Goal: Task Accomplishment & Management: Manage account settings

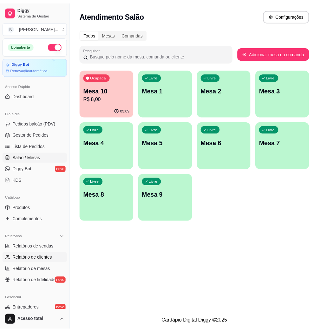
scroll to position [125, 0]
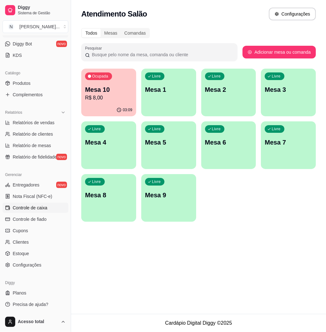
click at [32, 204] on span "Controle de caixa" at bounding box center [30, 207] width 35 height 6
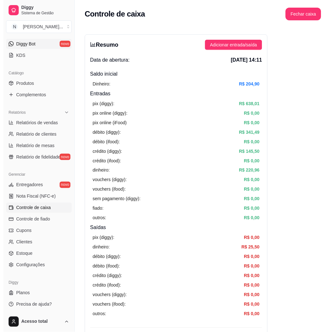
scroll to position [40, 0]
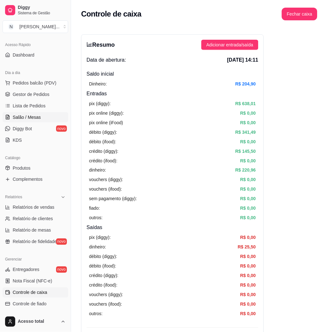
click at [16, 116] on span "Salão / Mesas" at bounding box center [27, 117] width 28 height 6
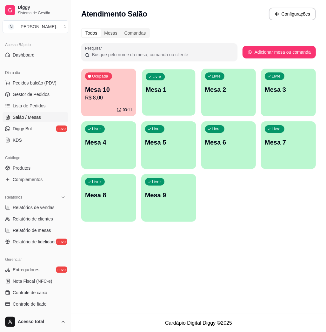
click at [155, 92] on p "Mesa 1" at bounding box center [169, 89] width 46 height 9
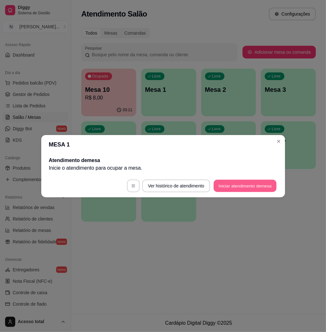
click at [232, 188] on button "Iniciar atendimento de mesa" at bounding box center [245, 185] width 63 height 12
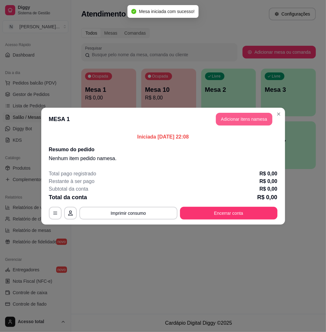
click at [253, 117] on button "Adicionar itens na mesa" at bounding box center [244, 119] width 56 height 13
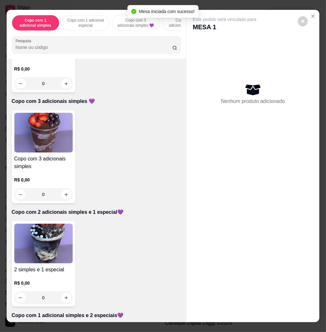
scroll to position [338, 0]
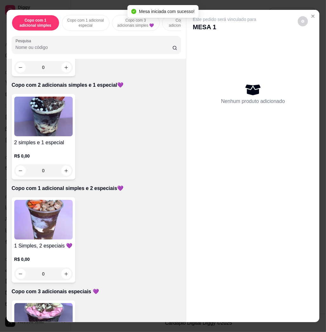
click at [36, 210] on img at bounding box center [43, 220] width 58 height 40
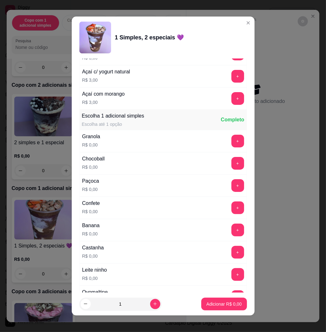
scroll to position [381, 0]
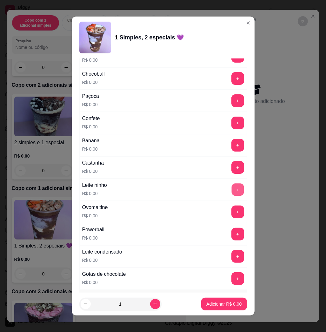
click at [231, 191] on button "+" at bounding box center [237, 189] width 12 height 12
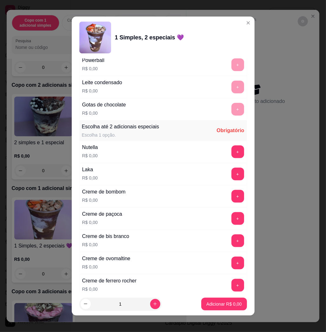
scroll to position [592, 0]
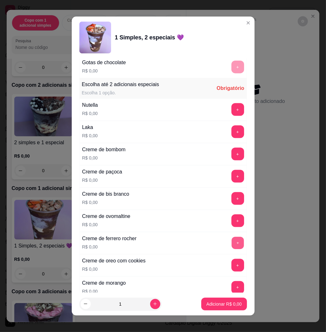
click at [231, 241] on button "+" at bounding box center [237, 243] width 12 height 12
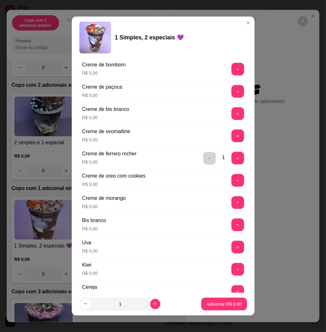
scroll to position [719, 0]
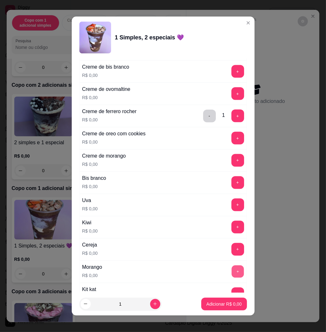
click at [231, 273] on button "+" at bounding box center [237, 271] width 12 height 12
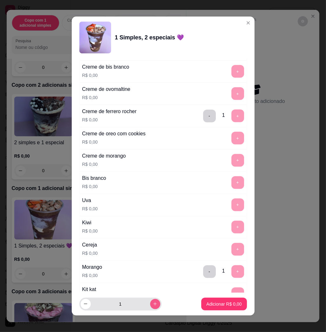
click at [153, 304] on icon "increase-product-quantity" at bounding box center [155, 303] width 5 height 5
type input "2"
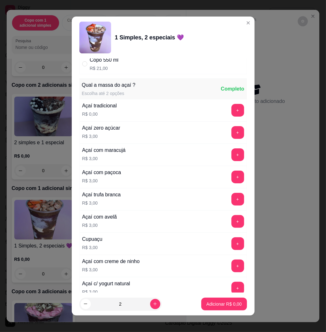
scroll to position [0, 0]
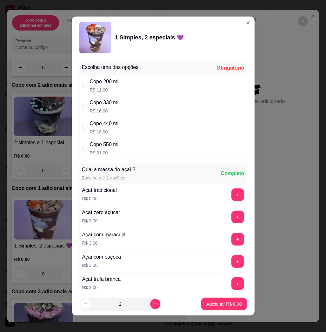
click at [163, 108] on div "Copo 330 ml R$ 16,00" at bounding box center [163, 106] width 168 height 21
radio input "true"
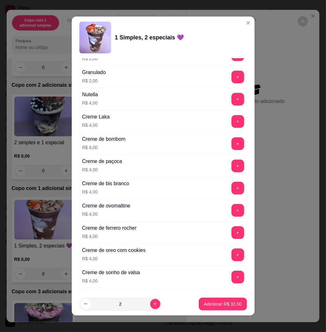
scroll to position [1558, 0]
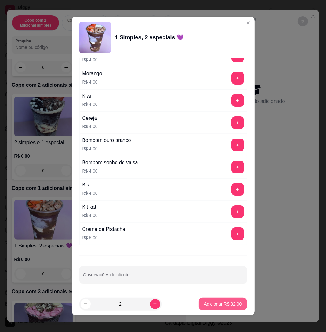
click at [207, 303] on p "Adicionar R$ 32,00" at bounding box center [223, 304] width 38 height 6
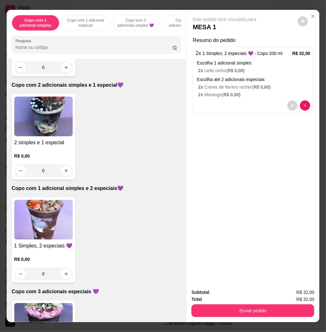
click at [48, 126] on img at bounding box center [43, 116] width 58 height 40
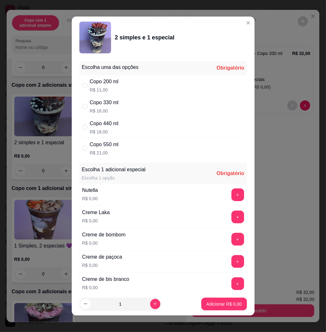
click at [140, 109] on div "Copo 330 ml R$ 16,00" at bounding box center [163, 106] width 168 height 21
radio input "true"
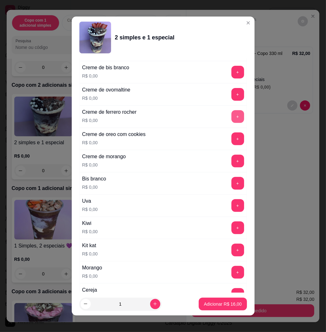
click at [231, 118] on button "+" at bounding box center [237, 116] width 13 height 13
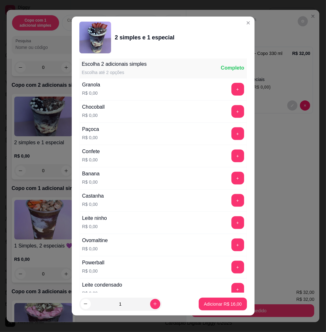
scroll to position [3, 0]
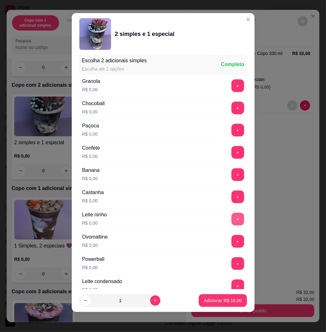
click at [231, 218] on button "+" at bounding box center [237, 219] width 13 height 13
click at [231, 175] on button "+" at bounding box center [237, 174] width 13 height 13
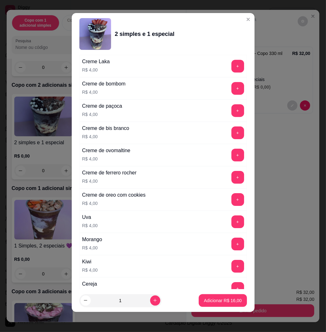
scroll to position [1558, 0]
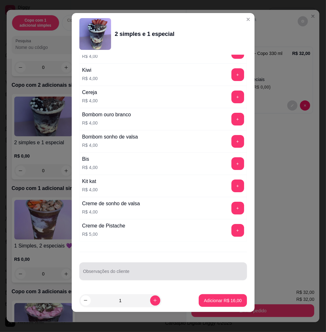
click at [140, 266] on div at bounding box center [163, 271] width 160 height 13
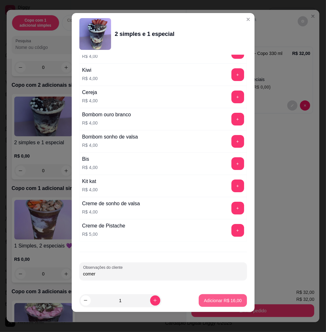
type input "comer"
click at [220, 303] on button "Adicionar R$ 16,00" at bounding box center [223, 300] width 48 height 13
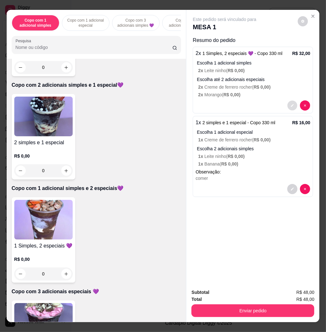
click at [291, 104] on icon "decrease-product-quantity" at bounding box center [293, 106] width 4 height 4
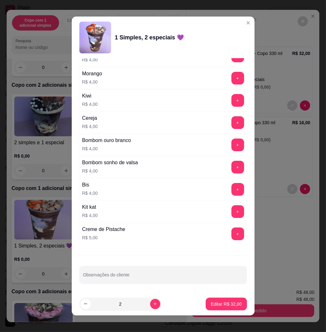
click at [153, 269] on div at bounding box center [163, 274] width 160 height 13
type input "um para comer outro pra levar (deixar no frezeer"
click at [231, 300] on button "Editar R$ 32,00" at bounding box center [226, 303] width 41 height 13
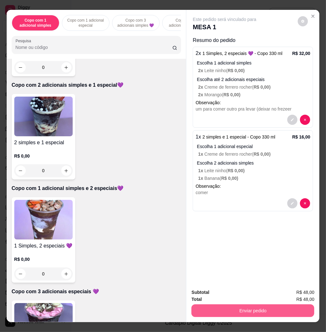
click at [254, 305] on button "Enviar pedido" at bounding box center [252, 310] width 123 height 13
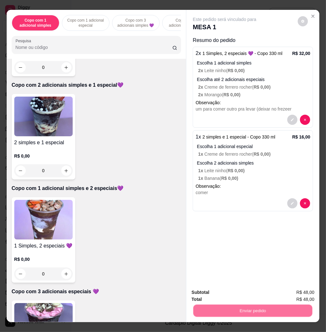
click at [225, 292] on button "Não registrar e enviar pedido" at bounding box center [231, 292] width 64 height 12
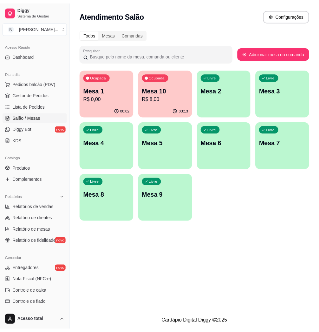
scroll to position [125, 0]
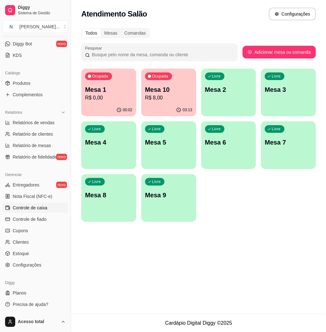
click at [46, 209] on span "Controle de caixa" at bounding box center [30, 207] width 35 height 6
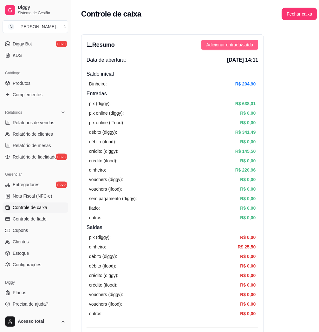
click at [239, 47] on span "Adicionar entrada/saída" at bounding box center [230, 44] width 47 height 7
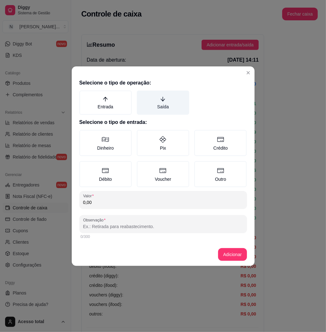
click at [166, 104] on label "Saída" at bounding box center [163, 102] width 52 height 24
click at [142, 95] on button "Saída" at bounding box center [138, 92] width 5 height 5
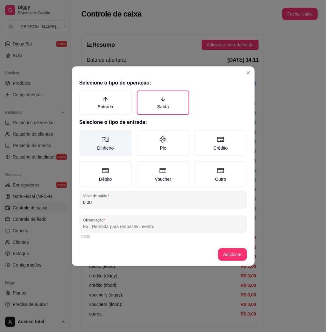
click at [109, 137] on label "Dinheiro" at bounding box center [105, 143] width 52 height 26
click at [84, 135] on button "Dinheiro" at bounding box center [81, 131] width 5 height 5
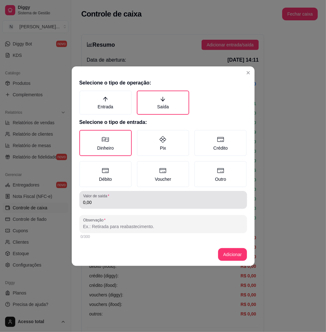
click at [161, 196] on div "0,00" at bounding box center [163, 199] width 160 height 13
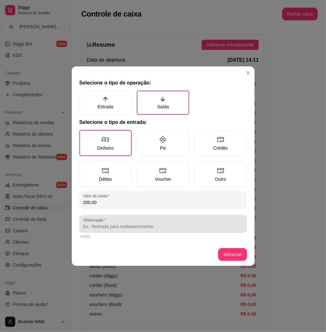
type input "200,00"
click at [162, 220] on div at bounding box center [163, 223] width 160 height 13
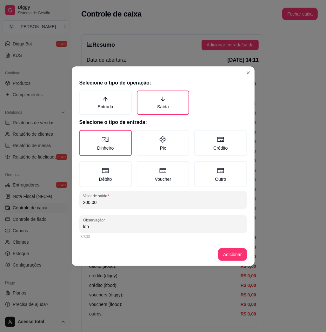
type input "loh"
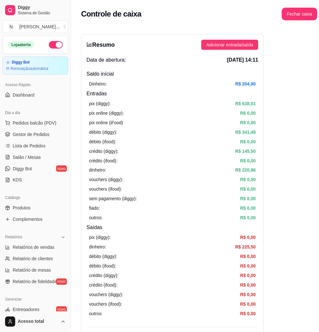
click at [58, 151] on ul "Pedidos balcão (PDV) Gestor de Pedidos Lista de Pedidos Salão / Mesas Diggy Bot…" at bounding box center [36, 151] width 66 height 67
click at [53, 155] on link "Salão / Mesas" at bounding box center [36, 157] width 66 height 10
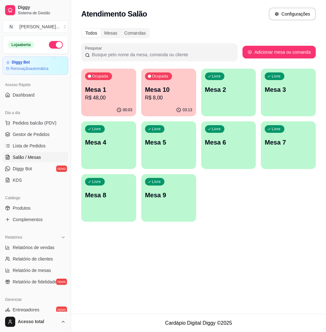
click at [95, 101] on p "R$ 48,00" at bounding box center [108, 98] width 47 height 8
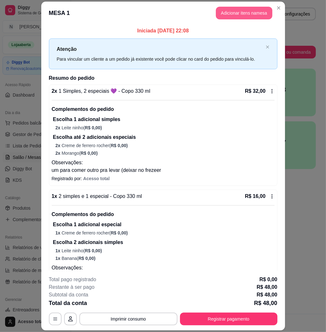
click at [220, 13] on button "Adicionar itens na mesa" at bounding box center [244, 13] width 56 height 13
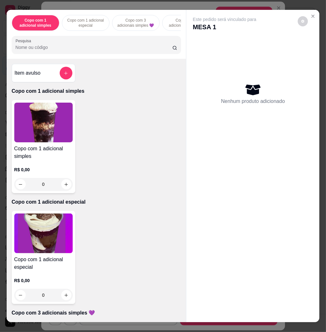
click at [114, 50] on input "Pesquisa" at bounding box center [94, 47] width 157 height 6
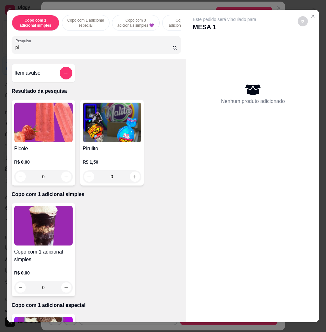
type input "pi"
click at [65, 125] on img at bounding box center [43, 123] width 58 height 40
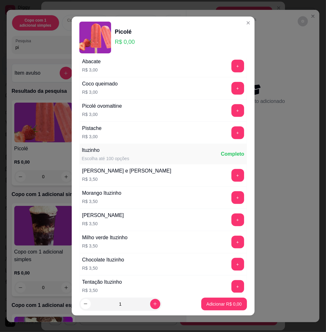
scroll to position [635, 0]
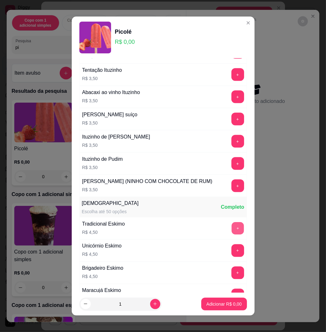
click at [231, 235] on button "+" at bounding box center [237, 228] width 12 height 12
click at [222, 302] on p "Adicionar R$ 9,00" at bounding box center [224, 304] width 34 height 6
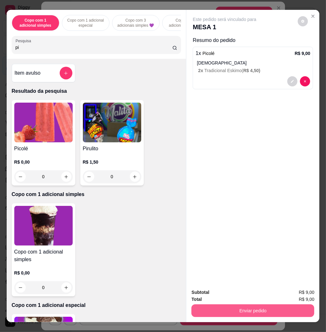
click at [239, 302] on div "Enviar pedido" at bounding box center [252, 309] width 123 height 14
click at [238, 310] on button "Enviar pedido" at bounding box center [252, 310] width 123 height 13
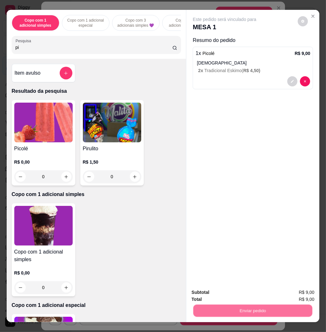
click at [233, 294] on button "Não registrar e enviar pedido" at bounding box center [231, 292] width 64 height 12
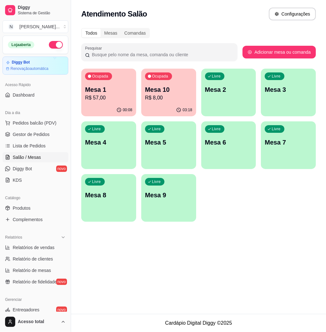
click at [107, 100] on p "R$ 57,00" at bounding box center [108, 98] width 47 height 8
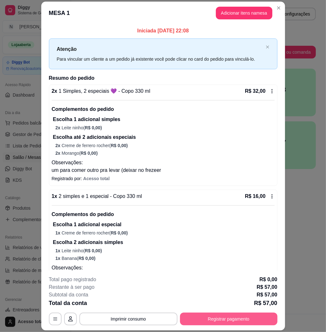
click at [221, 314] on button "Registrar pagamento" at bounding box center [228, 318] width 97 height 13
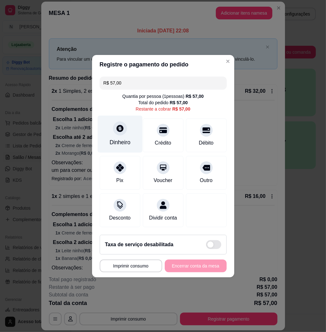
click at [119, 127] on icon at bounding box center [119, 128] width 7 height 7
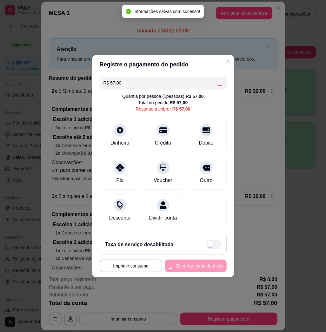
type input "R$ 0,00"
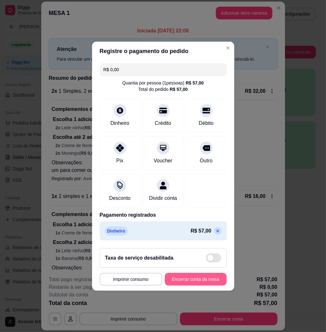
click at [198, 279] on button "Encerrar conta da mesa" at bounding box center [196, 279] width 62 height 13
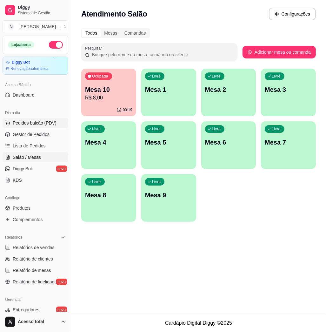
click at [37, 120] on span "Pedidos balcão (PDV)" at bounding box center [35, 123] width 44 height 6
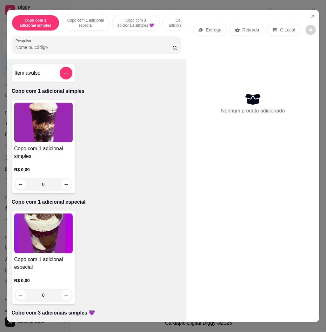
click at [72, 50] on input "Pesquisa" at bounding box center [94, 47] width 157 height 6
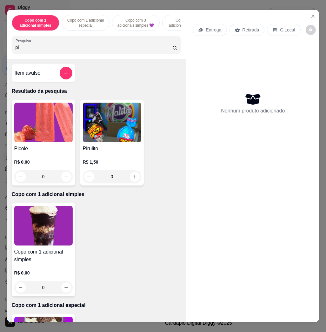
type input "pi"
click at [28, 135] on img at bounding box center [43, 123] width 58 height 40
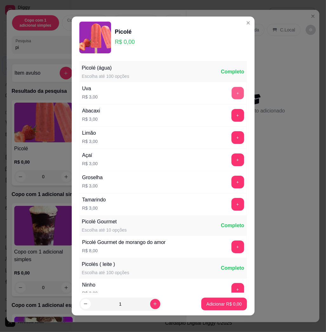
click at [231, 93] on button "+" at bounding box center [237, 93] width 12 height 12
click at [229, 305] on p "Adicionar R$ 3,00" at bounding box center [224, 304] width 34 height 6
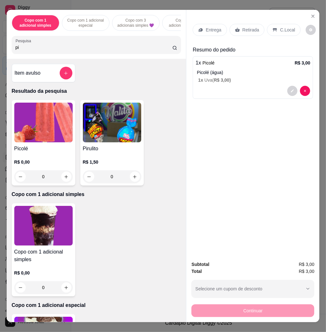
click at [280, 28] on p "C.Local" at bounding box center [287, 30] width 15 height 6
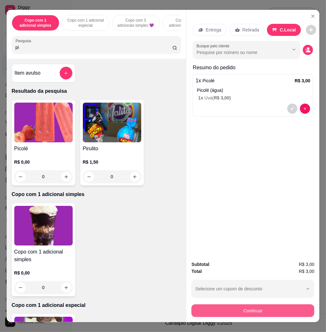
click at [214, 304] on button "Continuar" at bounding box center [252, 310] width 123 height 13
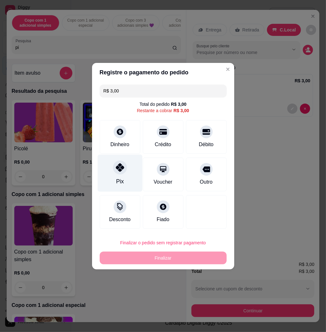
click at [120, 166] on icon at bounding box center [120, 167] width 8 height 8
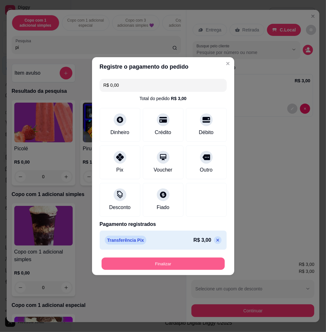
click at [129, 262] on button "Finalizar" at bounding box center [163, 263] width 123 height 12
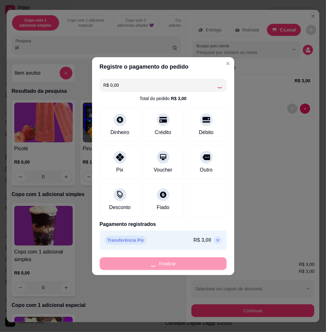
type input "-R$ 3,00"
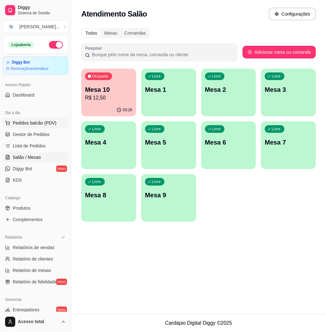
drag, startPoint x: 52, startPoint y: 119, endPoint x: 51, endPoint y: 126, distance: 7.0
click at [50, 121] on span "Pedidos balcão (PDV)" at bounding box center [35, 123] width 44 height 6
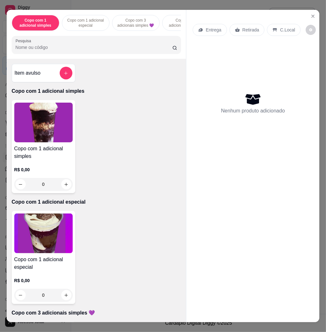
click at [109, 49] on input "Pesquisa" at bounding box center [94, 47] width 157 height 6
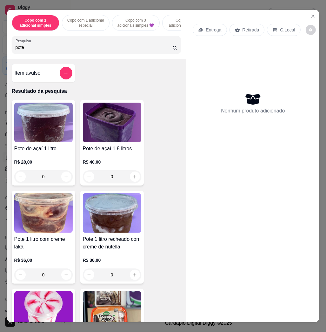
type input "pote"
click at [132, 179] on icon "increase-product-quantity" at bounding box center [134, 176] width 5 height 5
type input "1"
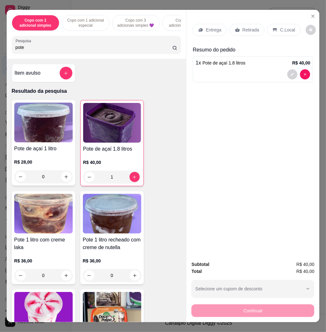
click at [275, 25] on div "C.Local" at bounding box center [283, 30] width 33 height 12
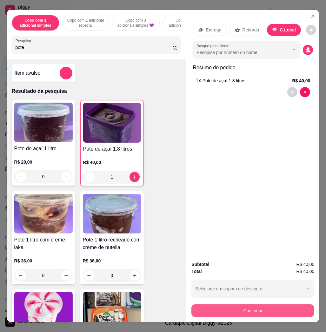
click at [284, 302] on div "Continuar" at bounding box center [252, 309] width 123 height 14
click at [285, 304] on button "Continuar" at bounding box center [252, 310] width 119 height 12
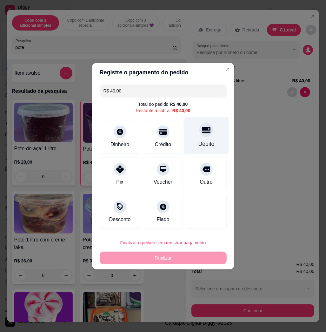
click at [210, 127] on div "Débito" at bounding box center [206, 135] width 45 height 37
type input "R$ 0,00"
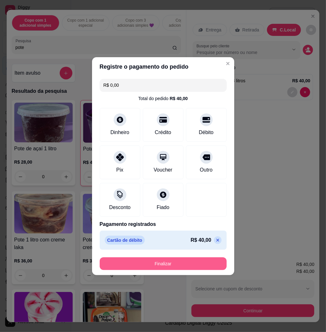
click at [211, 261] on button "Finalizar" at bounding box center [163, 263] width 127 height 13
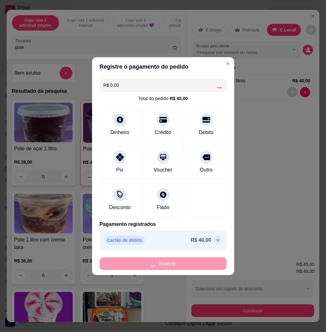
type input "0"
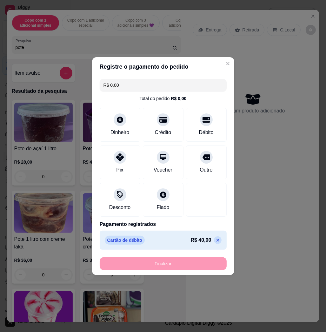
type input "-R$ 40,00"
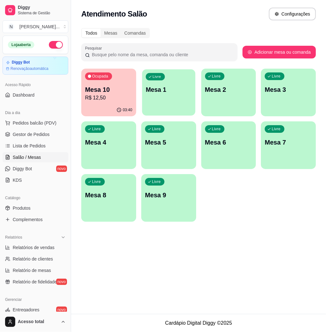
click at [154, 83] on div "Livre Mesa 1" at bounding box center [168, 88] width 53 height 39
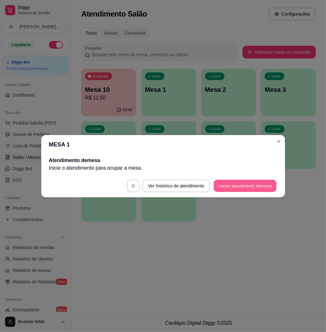
click at [240, 188] on button "Iniciar atendimento de mesa" at bounding box center [245, 185] width 63 height 12
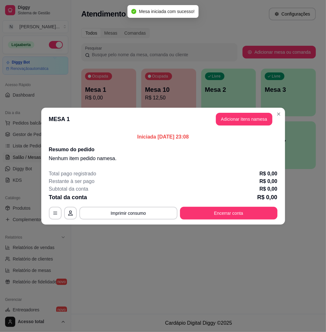
click at [256, 129] on header "MESA 1 Adicionar itens na mesa" at bounding box center [163, 119] width 244 height 23
click at [257, 116] on button "Adicionar itens na mesa" at bounding box center [244, 119] width 55 height 12
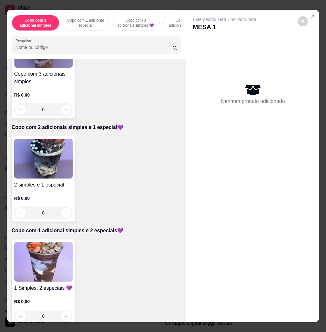
scroll to position [381, 0]
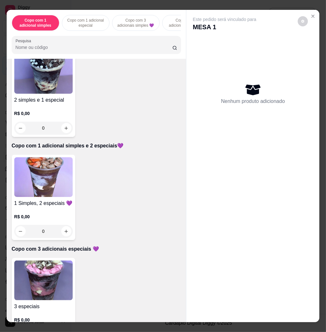
click at [47, 179] on img at bounding box center [43, 177] width 58 height 40
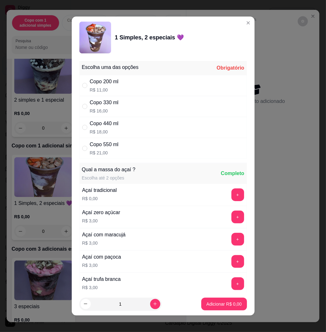
click at [159, 114] on div "Copo 330 ml R$ 16,00" at bounding box center [163, 106] width 168 height 21
radio input "true"
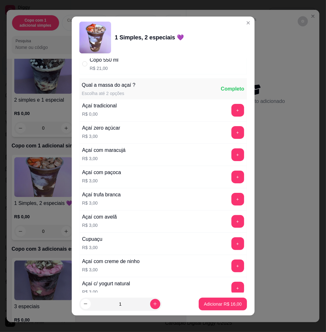
scroll to position [211, 0]
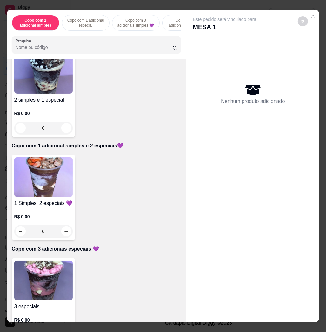
click at [55, 191] on img at bounding box center [43, 177] width 58 height 40
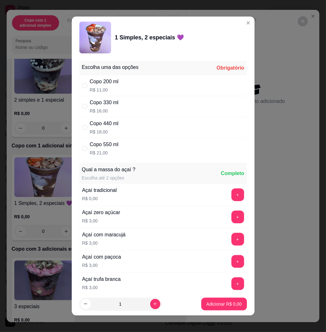
click at [136, 102] on div "Copo 330 ml R$ 16,00" at bounding box center [163, 106] width 168 height 21
radio input "true"
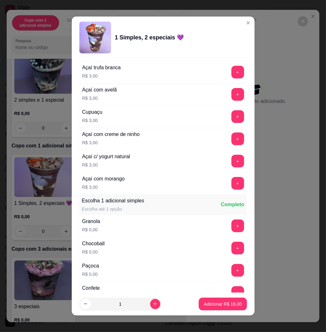
scroll to position [296, 0]
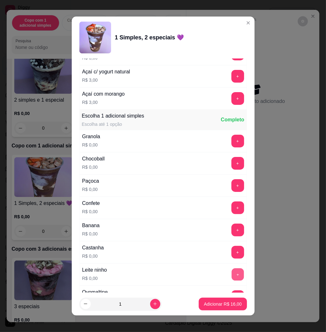
click at [231, 276] on button "+" at bounding box center [237, 274] width 12 height 12
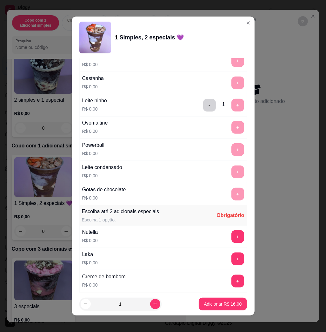
scroll to position [592, 0]
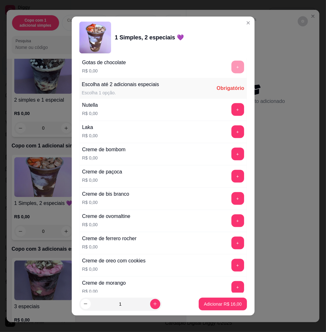
click at [231, 136] on button "+" at bounding box center [237, 131] width 13 height 13
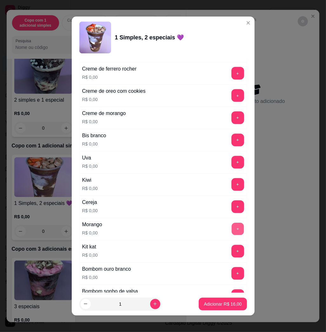
click at [231, 225] on button "+" at bounding box center [237, 229] width 12 height 12
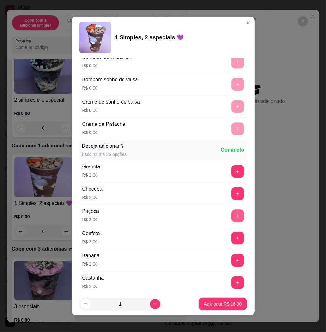
scroll to position [1143, 0]
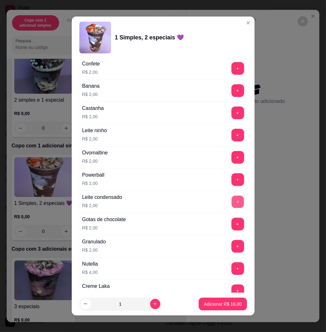
click at [231, 201] on button "+" at bounding box center [237, 201] width 12 height 12
click at [221, 300] on button "Adicionar R$ 18,00" at bounding box center [223, 303] width 47 height 12
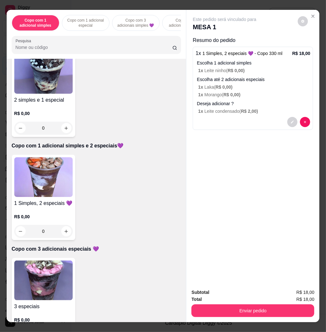
scroll to position [338, 0]
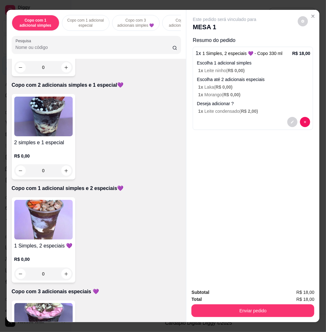
click at [53, 216] on img at bounding box center [43, 220] width 58 height 40
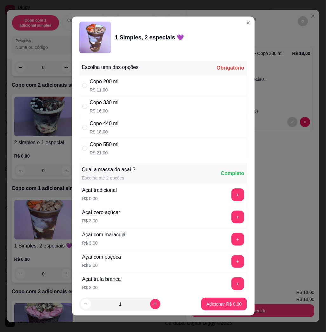
click at [142, 105] on div "Copo 330 ml R$ 16,00" at bounding box center [163, 106] width 168 height 21
radio input "true"
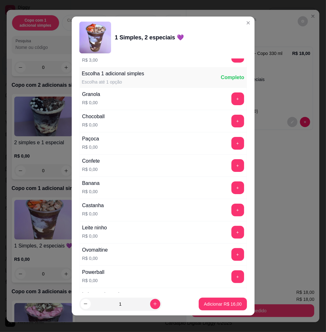
click at [229, 185] on div "+" at bounding box center [238, 187] width 18 height 13
click at [231, 190] on button "+" at bounding box center [237, 188] width 12 height 12
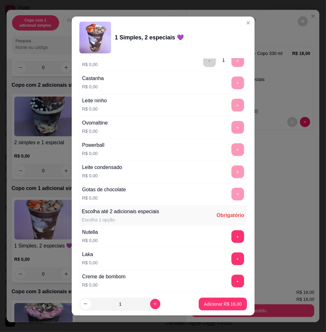
scroll to position [508, 0]
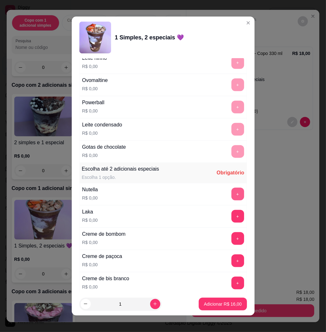
click at [231, 190] on button "+" at bounding box center [237, 194] width 13 height 13
click at [231, 214] on button "+" at bounding box center [237, 216] width 13 height 13
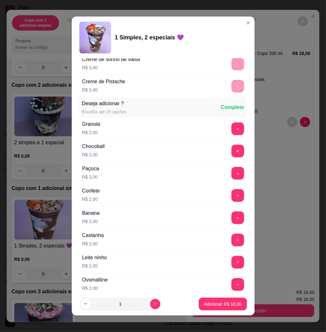
scroll to position [1100, 0]
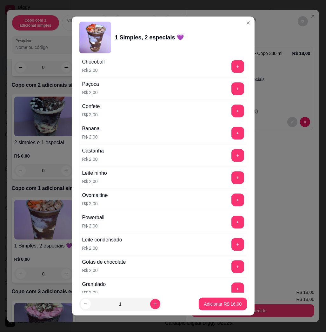
click at [231, 203] on button "+" at bounding box center [237, 199] width 13 height 13
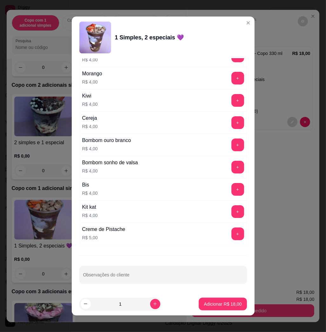
scroll to position [3, 0]
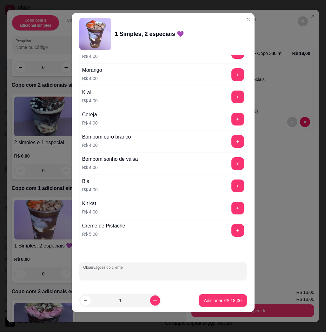
click at [183, 274] on input "Observações do cliente" at bounding box center [163, 273] width 160 height 6
type input "levar"
click at [228, 298] on p "Adicionar R$ 18,00" at bounding box center [223, 300] width 38 height 6
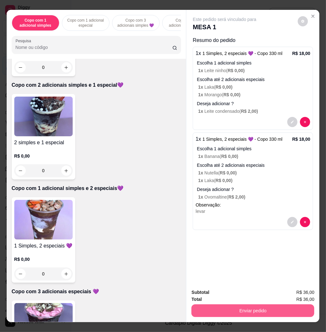
click at [284, 312] on button "Enviar pedido" at bounding box center [252, 310] width 123 height 13
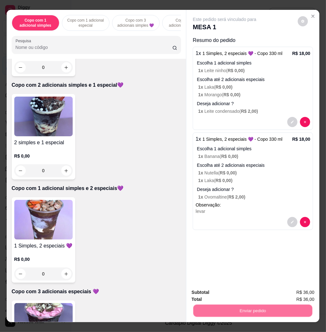
click at [249, 291] on button "Não registrar e enviar pedido" at bounding box center [231, 292] width 66 height 12
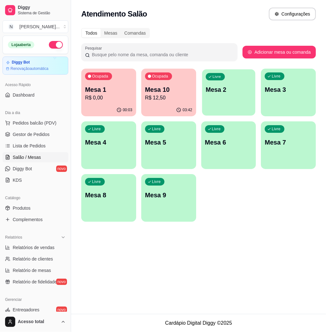
click at [223, 96] on div "Livre Mesa 2" at bounding box center [228, 88] width 53 height 39
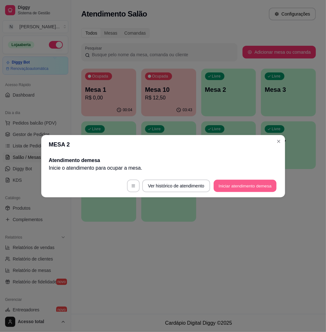
click at [238, 186] on button "Iniciar atendimento de mesa" at bounding box center [245, 185] width 63 height 12
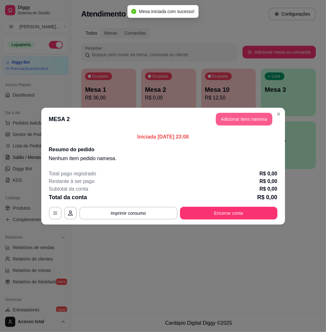
click at [248, 121] on button "Adicionar itens na mesa" at bounding box center [244, 119] width 56 height 13
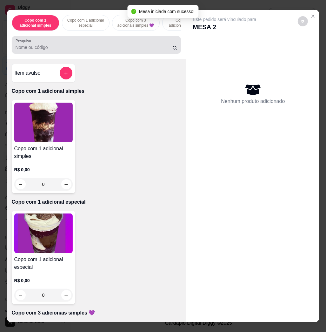
click at [77, 44] on div at bounding box center [97, 44] width 162 height 13
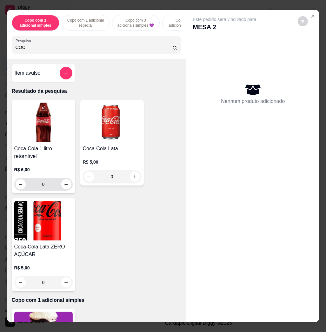
type input "COC"
click at [68, 190] on div "0" at bounding box center [43, 184] width 58 height 13
click at [65, 187] on icon "increase-product-quantity" at bounding box center [66, 184] width 5 height 5
type input "1"
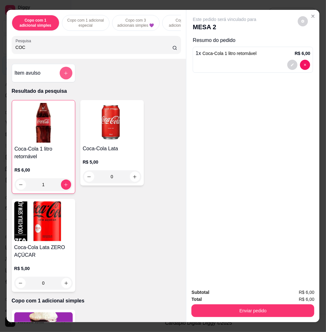
click at [68, 73] on button "add-separate-item" at bounding box center [66, 73] width 13 height 13
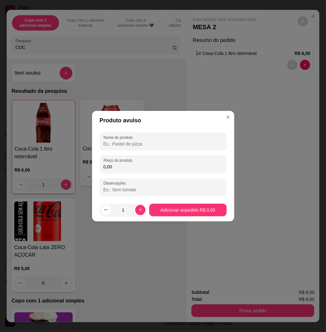
click at [131, 149] on div "Nome do produto Preço do produto 0,00 Observações" at bounding box center [163, 163] width 127 height 63
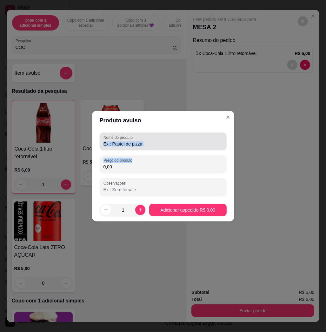
click at [131, 147] on div "Nome do produto" at bounding box center [163, 141] width 127 height 18
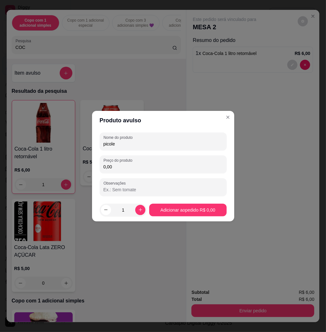
type input "picole"
click at [162, 171] on div "Nome do produto picole Preço do produto 0,00 Observações" at bounding box center [163, 163] width 127 height 63
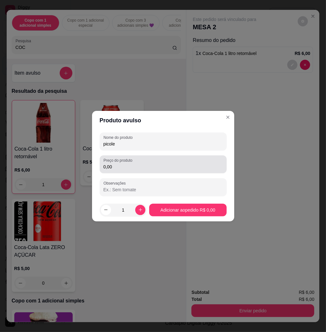
drag, startPoint x: 162, startPoint y: 171, endPoint x: 165, endPoint y: 168, distance: 5.2
click at [165, 169] on input "0,00" at bounding box center [162, 166] width 119 height 6
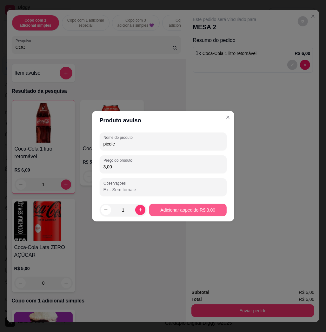
type input "3,00"
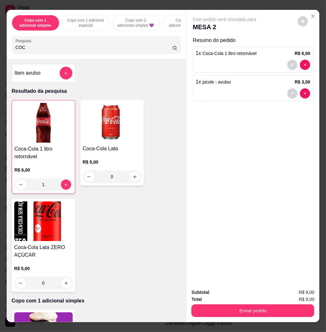
drag, startPoint x: 236, startPoint y: 320, endPoint x: 236, endPoint y: 312, distance: 8.6
click at [237, 320] on div "Copo com 1 adicional simples Copo com 1 adicional especial Copo com 3 adicionai…" at bounding box center [163, 166] width 326 height 332
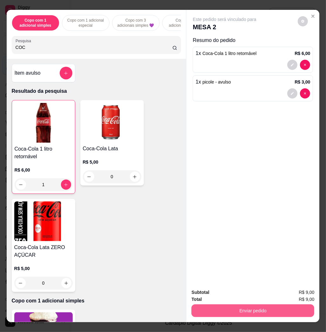
click at [236, 309] on button "Enviar pedido" at bounding box center [252, 310] width 123 height 13
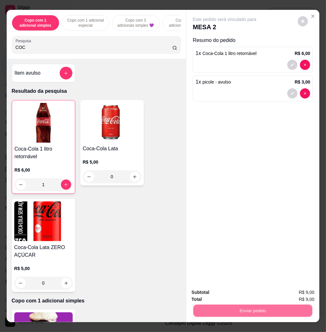
click at [222, 286] on button "Não registrar e enviar pedido" at bounding box center [231, 292] width 66 height 12
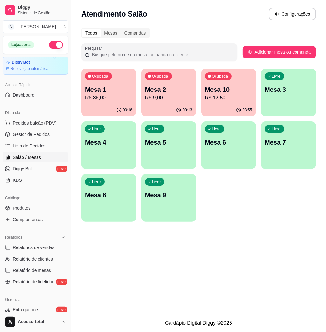
click at [100, 95] on p "R$ 36,00" at bounding box center [108, 98] width 47 height 8
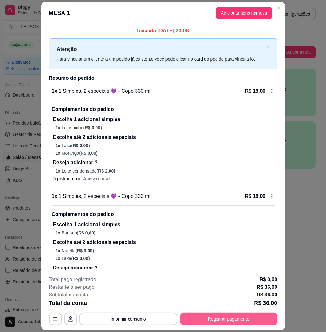
click at [237, 318] on button "Registrar pagamento" at bounding box center [228, 318] width 97 height 13
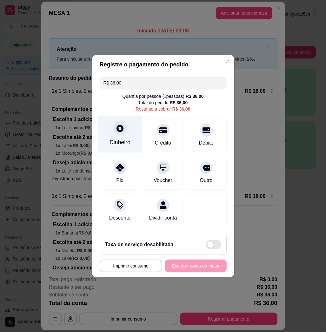
click at [118, 143] on div "Dinheiro" at bounding box center [119, 133] width 45 height 37
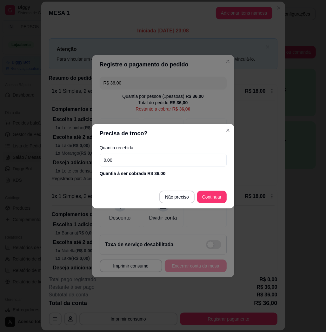
click at [125, 162] on input "0,00" at bounding box center [163, 160] width 127 height 13
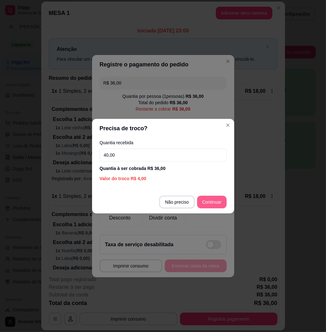
type input "40,00"
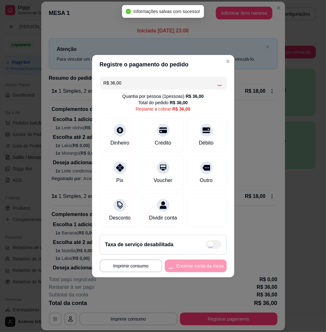
type input "R$ 0,00"
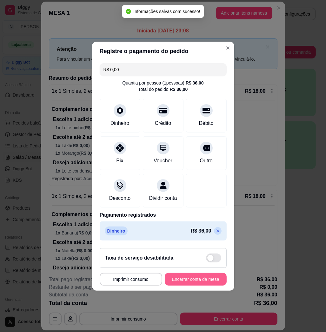
click at [208, 285] on button "Encerrar conta da mesa" at bounding box center [196, 279] width 62 height 13
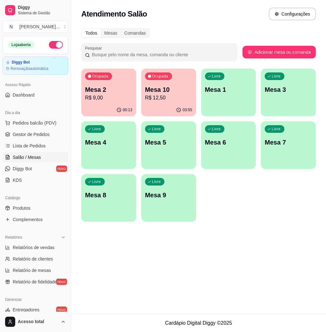
click at [113, 84] on div "Ocupada Mesa 2 R$ 9,00" at bounding box center [108, 86] width 55 height 35
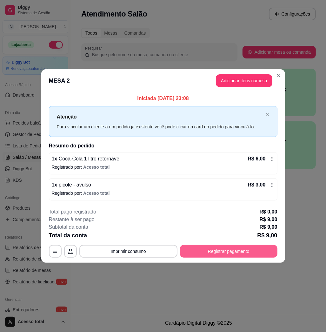
click at [268, 254] on button "Registrar pagamento" at bounding box center [228, 251] width 97 height 13
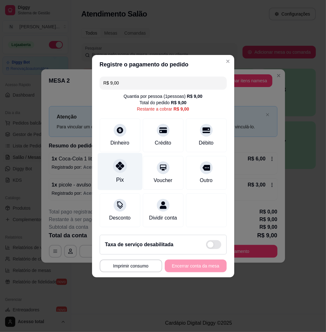
click at [119, 169] on div "Pix" at bounding box center [119, 171] width 45 height 37
type input "R$ 0,00"
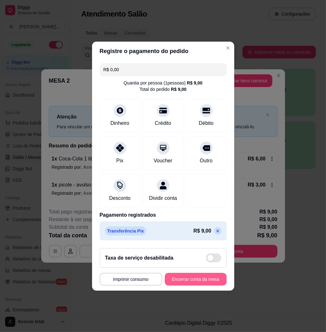
click at [200, 281] on button "Encerrar conta da mesa" at bounding box center [196, 279] width 62 height 13
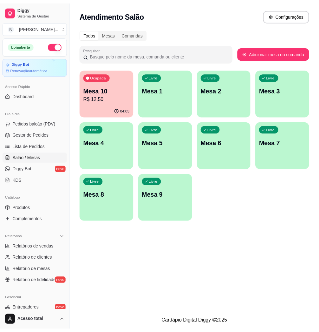
scroll to position [84, 0]
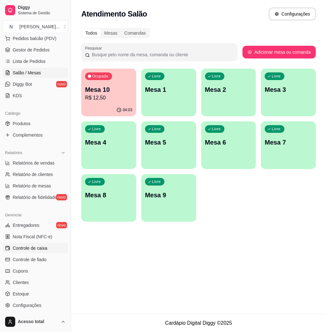
click at [42, 248] on span "Controle de caixa" at bounding box center [30, 248] width 35 height 6
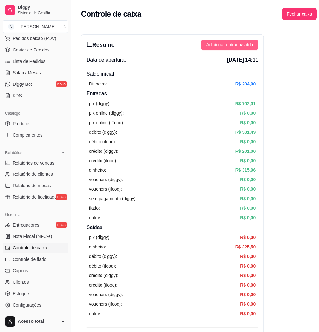
click at [234, 45] on span "Adicionar entrada/saída" at bounding box center [230, 44] width 47 height 7
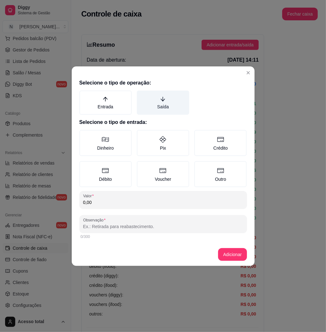
click at [156, 108] on label "Saída" at bounding box center [163, 102] width 52 height 24
click at [142, 95] on button "Saída" at bounding box center [138, 92] width 5 height 5
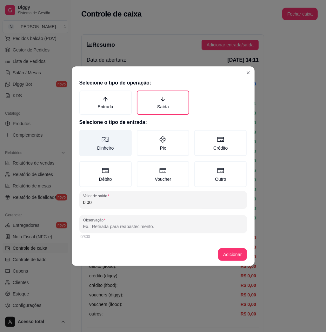
click at [106, 151] on label "Dinheiro" at bounding box center [105, 143] width 52 height 26
click at [84, 135] on button "Dinheiro" at bounding box center [81, 131] width 5 height 5
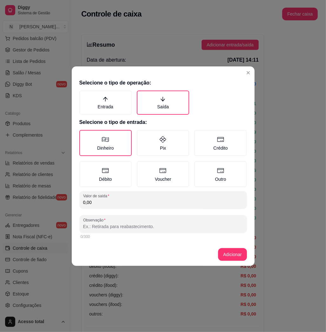
click at [114, 208] on div "Selecione o tipo de operação: Entrada Saída Selecione o tipo de entrada: Dinhei…" at bounding box center [163, 159] width 183 height 166
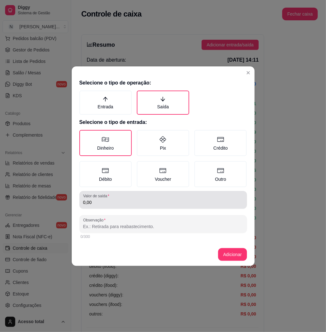
click at [114, 202] on input "0,00" at bounding box center [163, 202] width 160 height 6
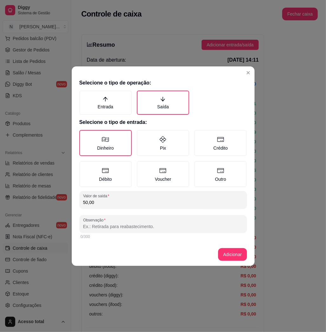
type input "50,00"
click at [115, 224] on input "Observação" at bounding box center [163, 226] width 160 height 6
type input "S"
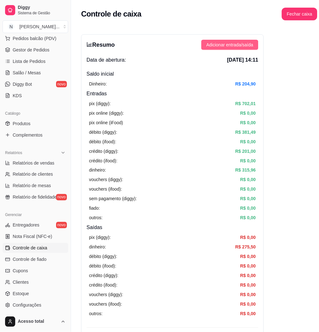
click at [224, 48] on span "Adicionar entrada/saída" at bounding box center [230, 44] width 47 height 7
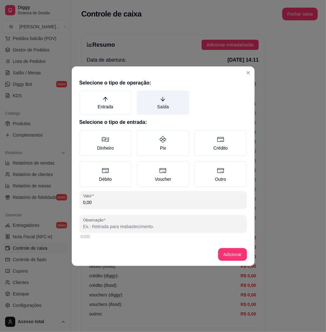
click at [172, 100] on label "Saída" at bounding box center [163, 102] width 52 height 24
click at [142, 95] on button "Saída" at bounding box center [138, 92] width 5 height 5
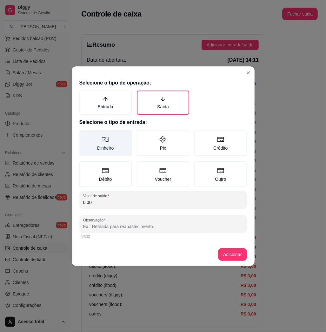
click at [114, 141] on label "Dinheiro" at bounding box center [105, 143] width 52 height 26
click at [84, 135] on button "Dinheiro" at bounding box center [81, 131] width 5 height 5
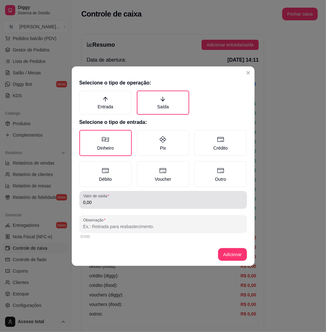
click at [120, 203] on input "0,00" at bounding box center [163, 202] width 160 height 6
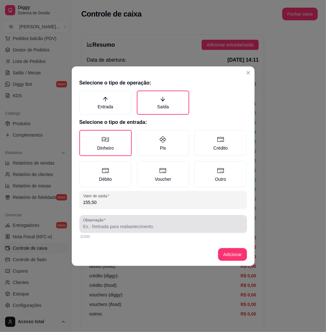
type input "155,50"
click at [128, 221] on div at bounding box center [163, 223] width 160 height 13
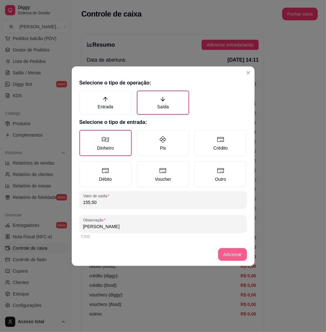
type input "[PERSON_NAME]"
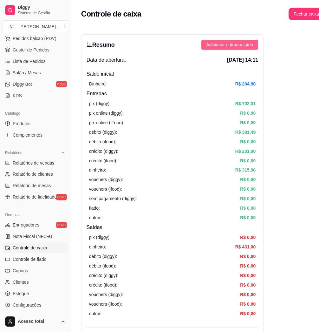
click at [247, 43] on span "Adicionar entrada/saída" at bounding box center [230, 44] width 47 height 7
click at [295, 18] on button "Fechar caixa" at bounding box center [307, 14] width 36 height 13
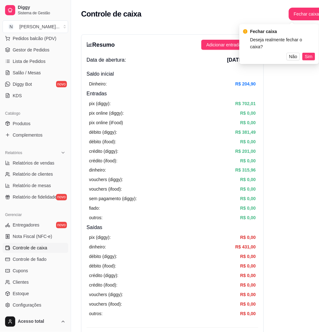
click at [311, 53] on span "Sim" at bounding box center [309, 56] width 8 height 7
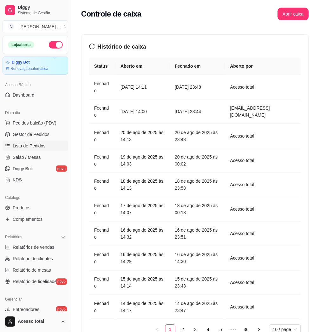
click at [41, 142] on link "Lista de Pedidos" at bounding box center [36, 146] width 66 height 10
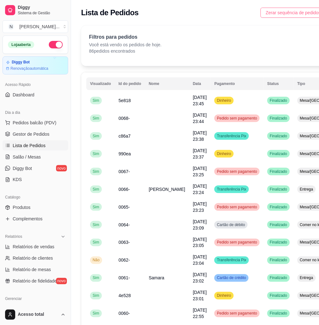
click at [279, 14] on span "Zerar sequência de pedidos" at bounding box center [293, 12] width 55 height 7
